Goal: Navigation & Orientation: Find specific page/section

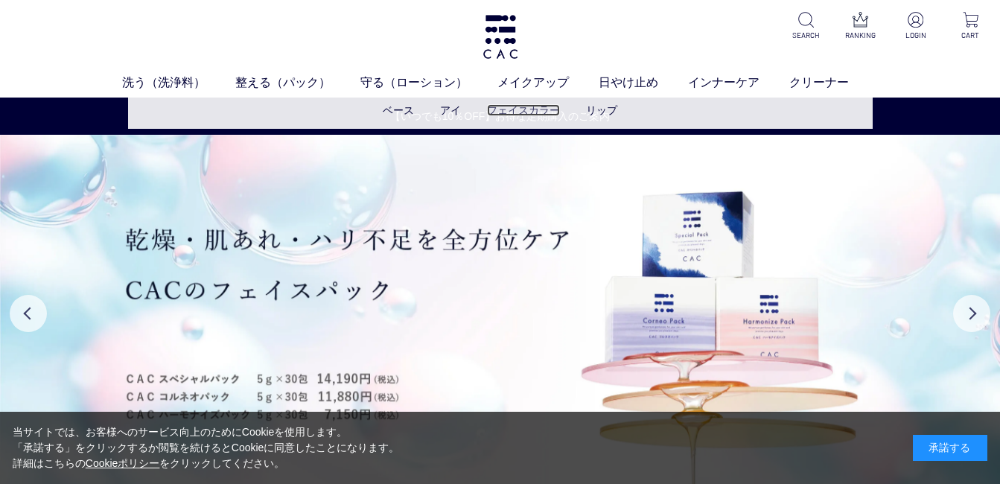
click at [520, 114] on link "フェイスカラー" at bounding box center [523, 110] width 73 height 12
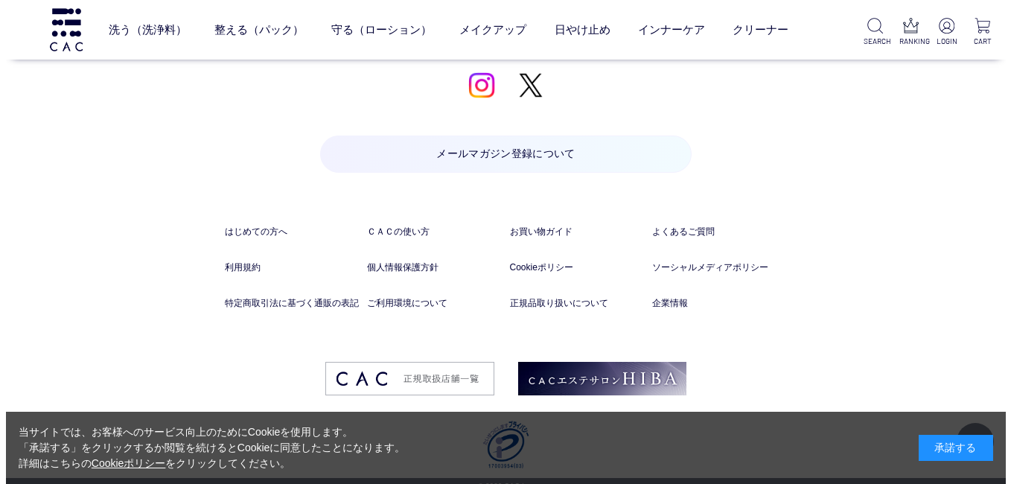
scroll to position [1710, 0]
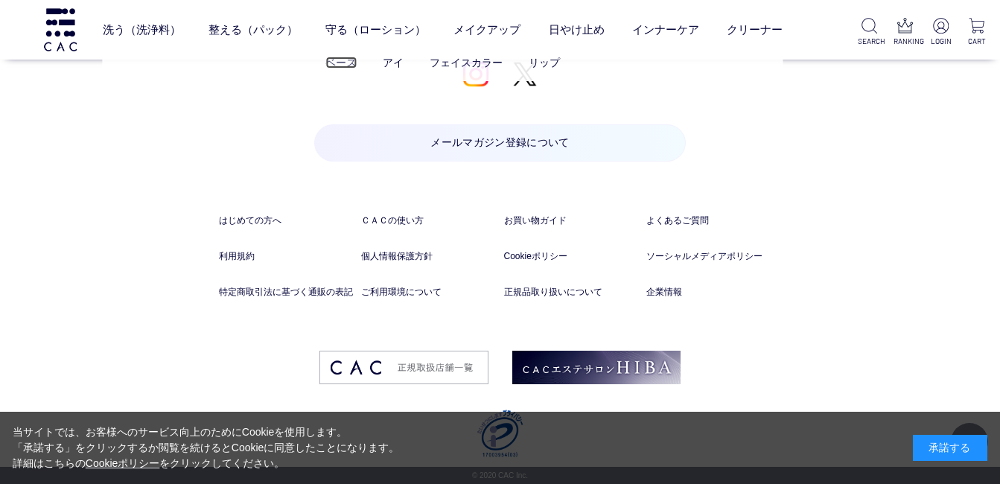
click at [337, 64] on link "ベース" at bounding box center [340, 63] width 31 height 12
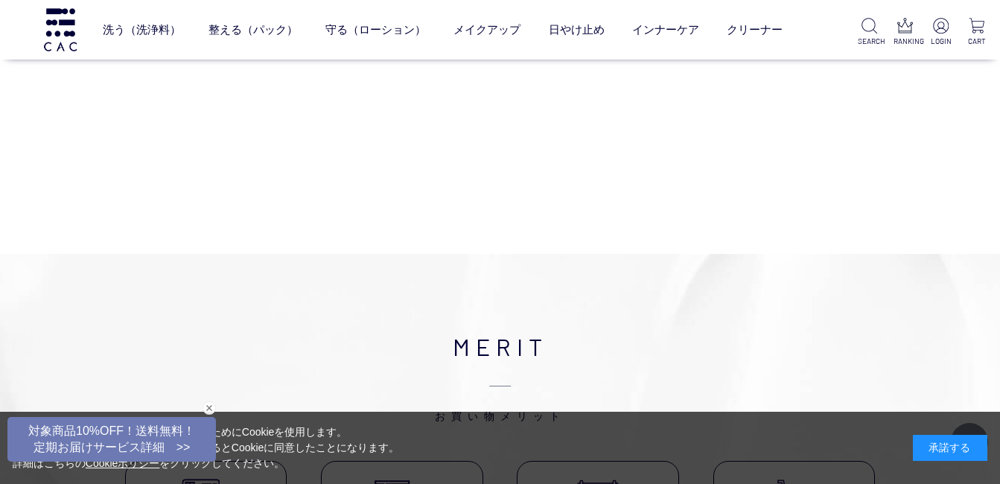
scroll to position [596, 0]
